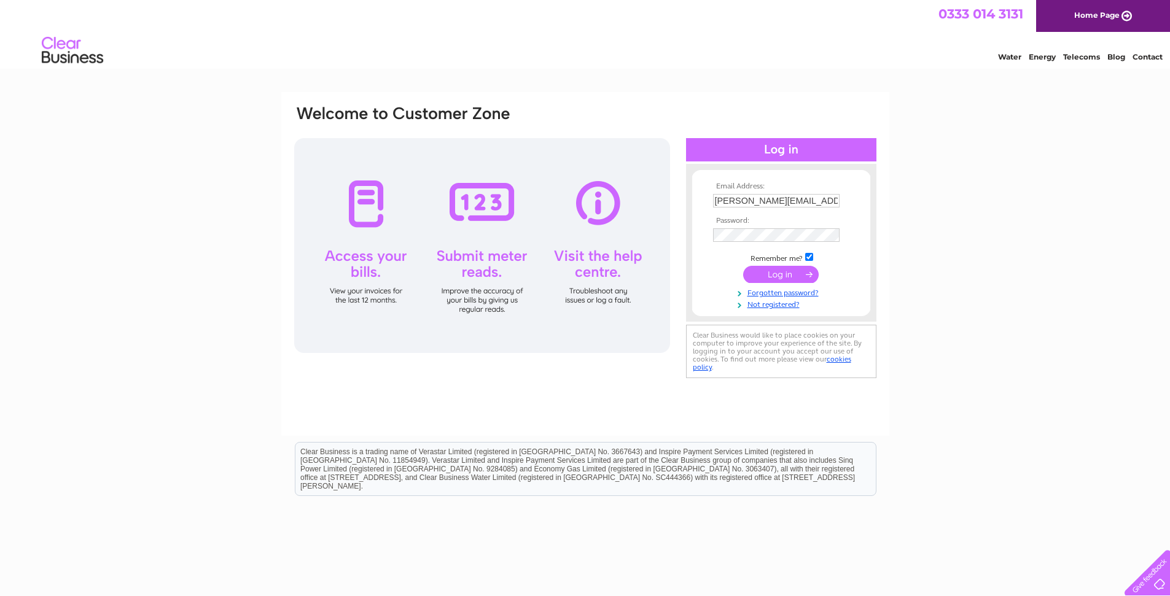
type input "[PERSON_NAME][EMAIL_ADDRESS][DOMAIN_NAME]"
click at [783, 279] on input "submit" at bounding box center [781, 275] width 76 height 17
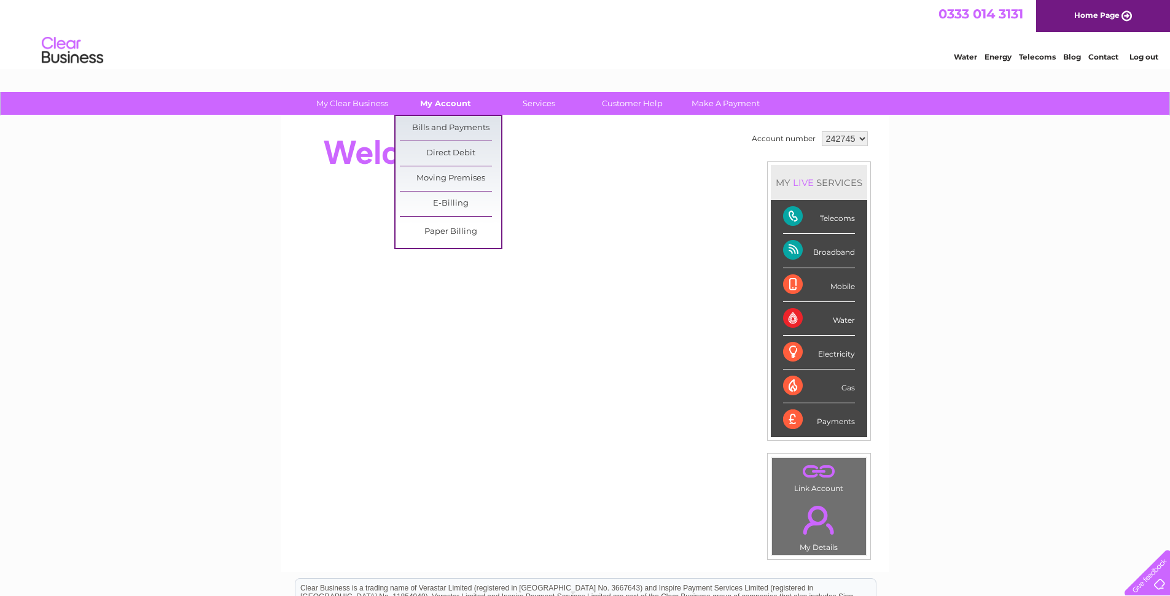
click at [457, 107] on link "My Account" at bounding box center [445, 103] width 101 height 23
click at [452, 130] on link "Bills and Payments" at bounding box center [450, 128] width 101 height 25
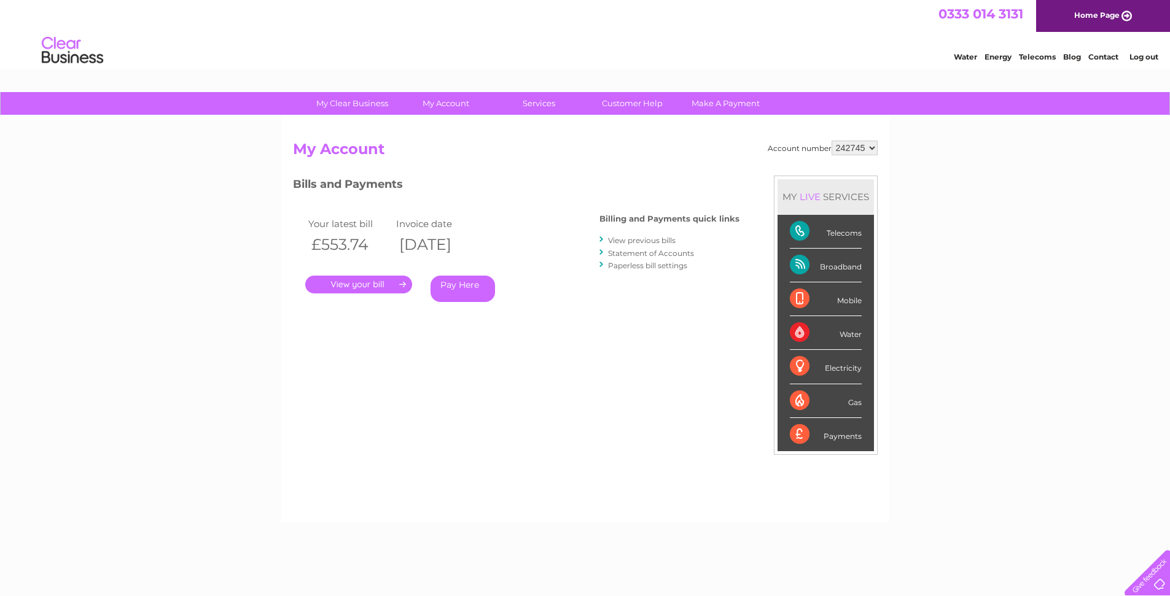
click at [643, 239] on link "View previous bills" at bounding box center [642, 240] width 68 height 9
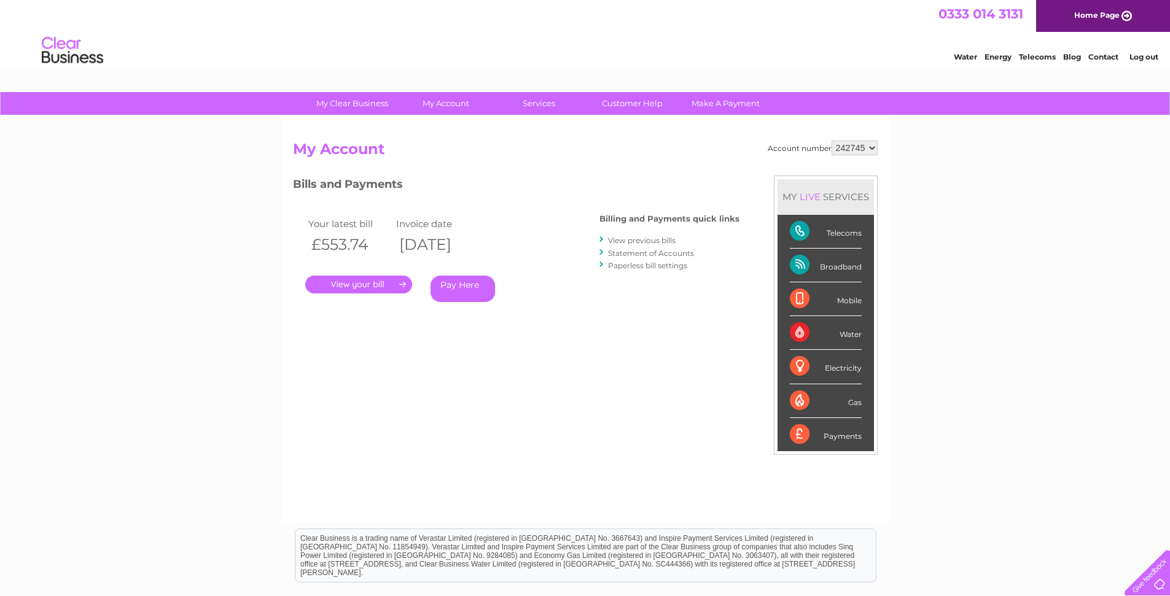
click at [637, 243] on link "View previous bills" at bounding box center [642, 240] width 68 height 9
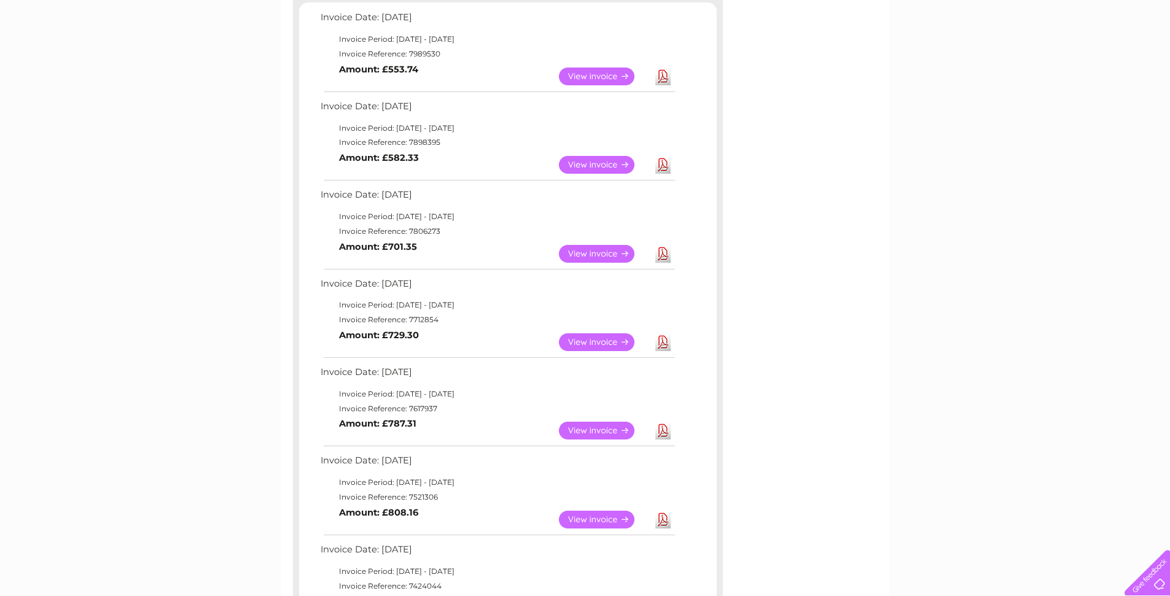
click at [663, 75] on link "Download" at bounding box center [662, 77] width 15 height 18
click at [662, 163] on link "Download" at bounding box center [662, 165] width 15 height 18
click at [661, 257] on link "Download" at bounding box center [662, 254] width 15 height 18
click at [663, 338] on link "Download" at bounding box center [662, 342] width 15 height 18
click at [663, 431] on link "Download" at bounding box center [662, 431] width 15 height 18
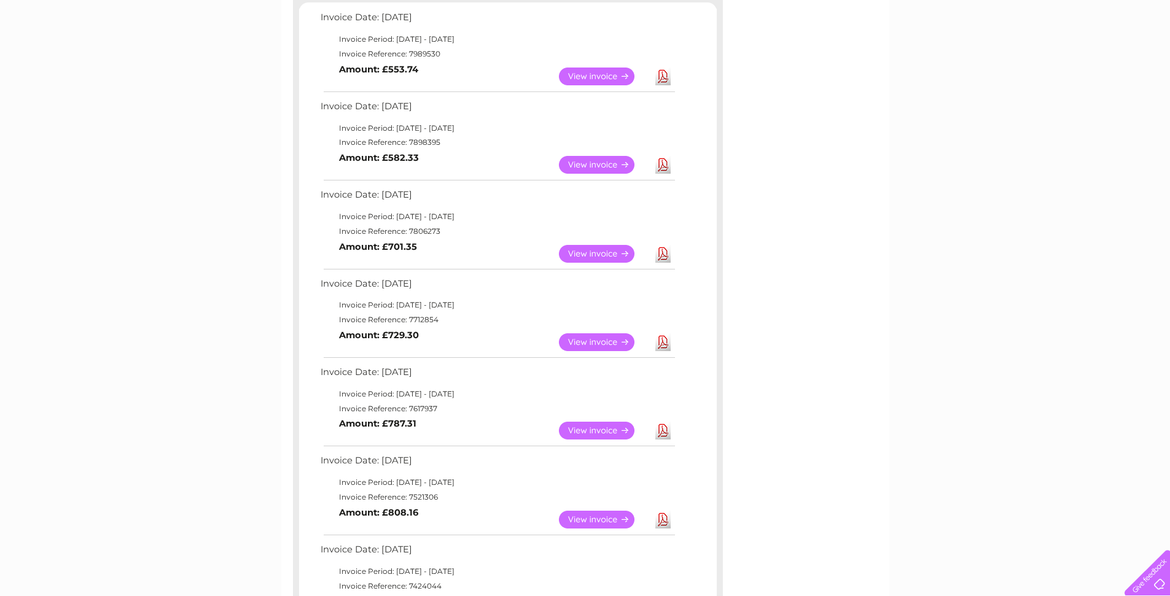
click at [660, 518] on link "Download" at bounding box center [662, 520] width 15 height 18
